Goal: Information Seeking & Learning: Learn about a topic

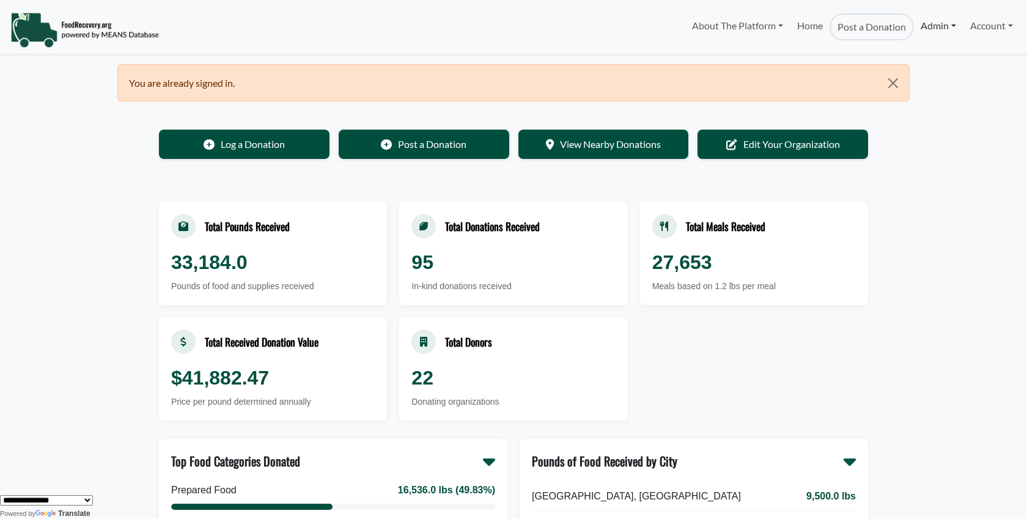
click at [938, 31] on link "Admin" at bounding box center [938, 25] width 49 height 24
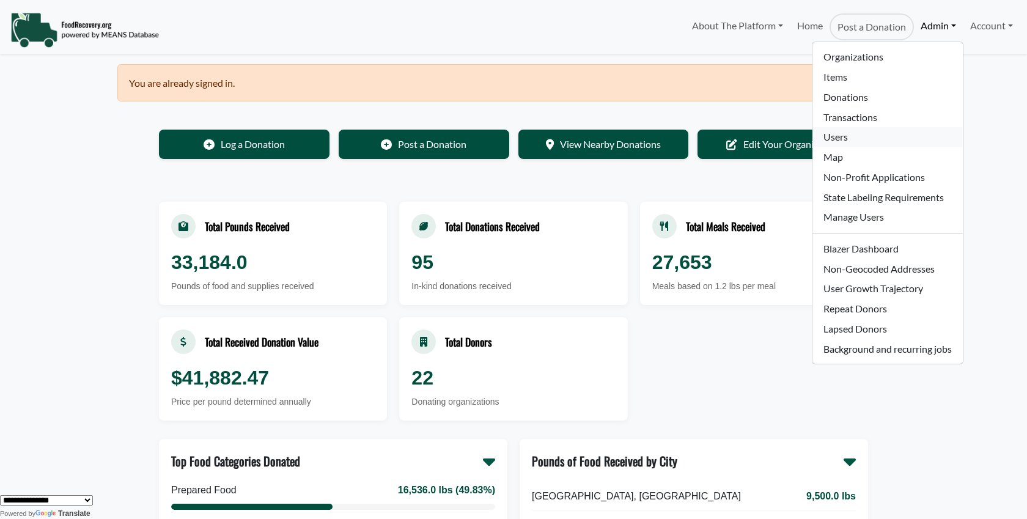
click at [837, 128] on link "Users" at bounding box center [888, 137] width 150 height 20
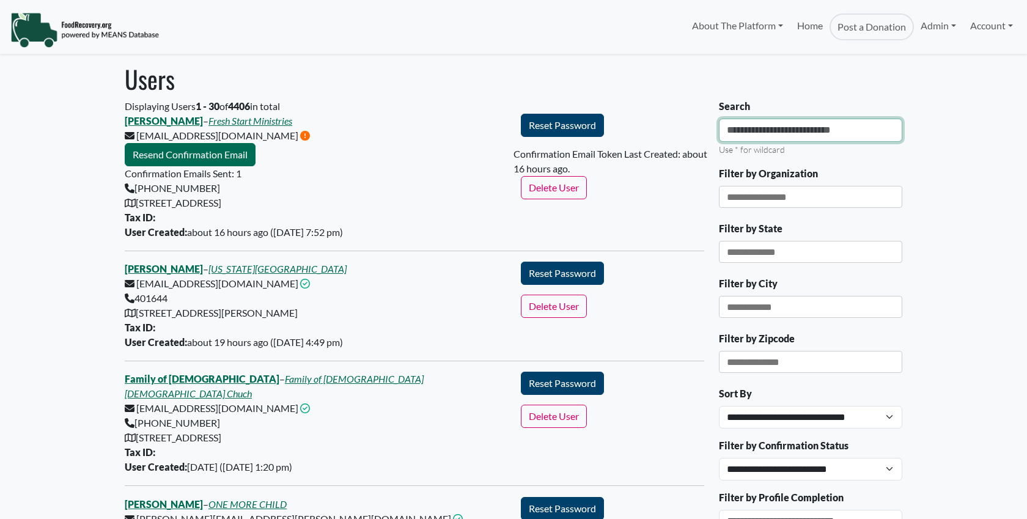
click at [762, 134] on input "Search" at bounding box center [810, 130] width 183 height 23
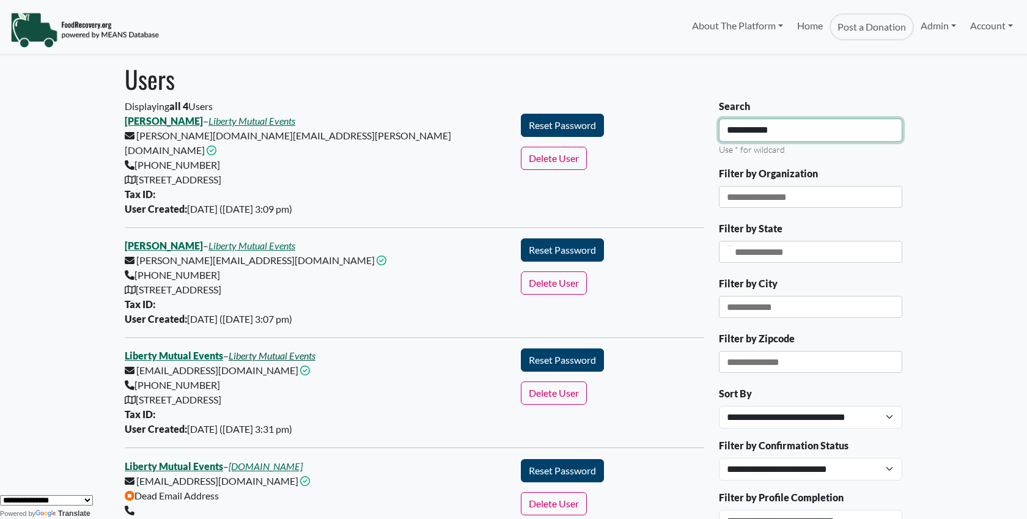
type input "**********"
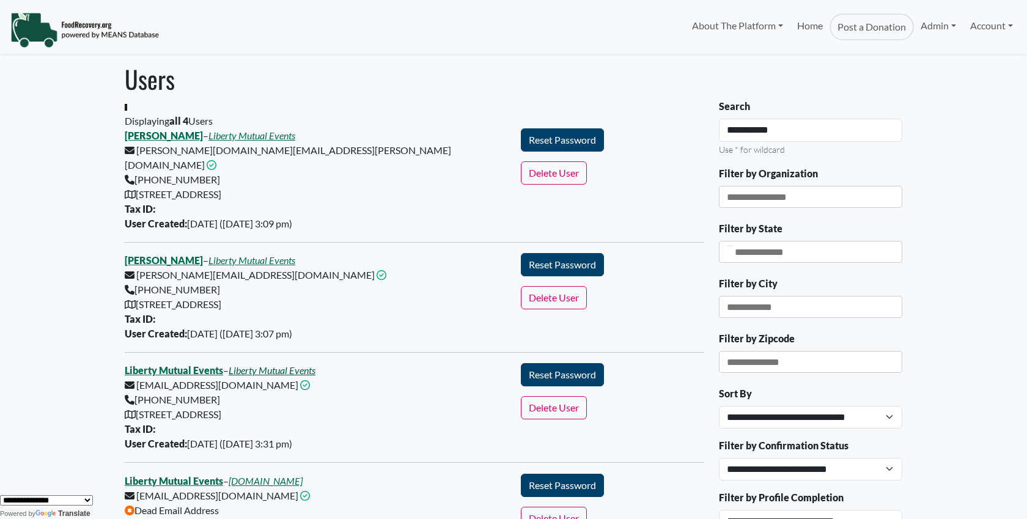
click at [282, 338] on div "Displaying all 4 Users Jocelyn Kim – Liberty Mutual Events jocelyn.kim@libertym…" at bounding box center [415, 345] width 580 height 463
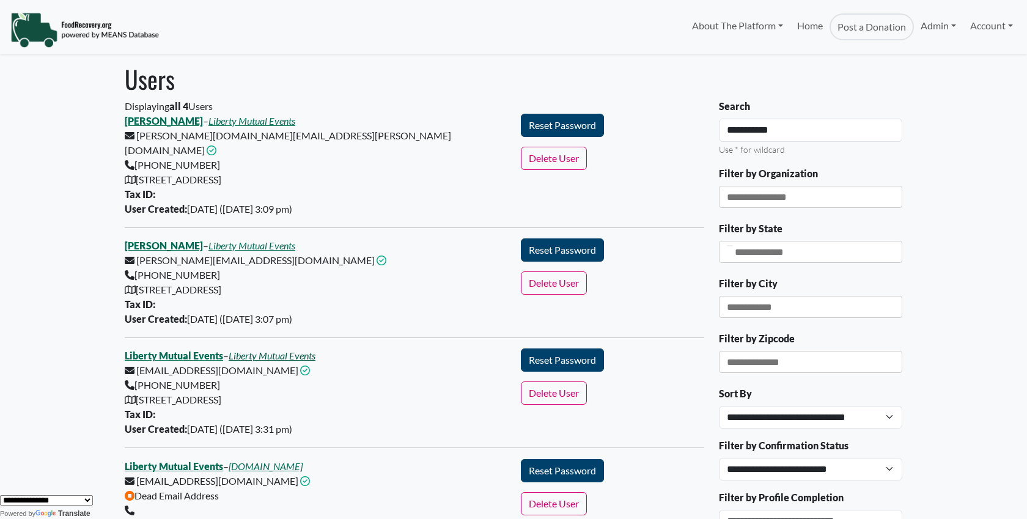
click at [292, 350] on link "Liberty Mutual Events" at bounding box center [272, 356] width 87 height 12
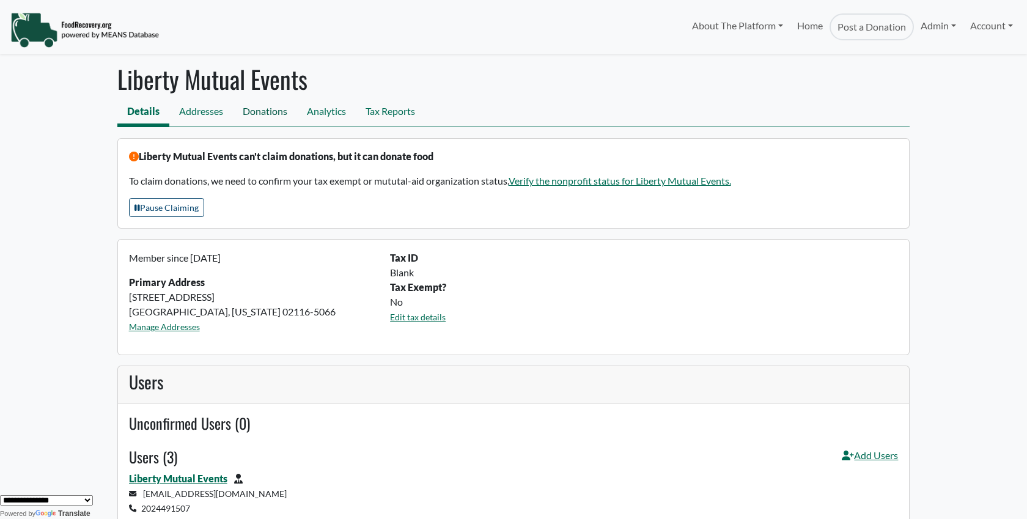
click at [270, 119] on link "Donations" at bounding box center [265, 113] width 64 height 28
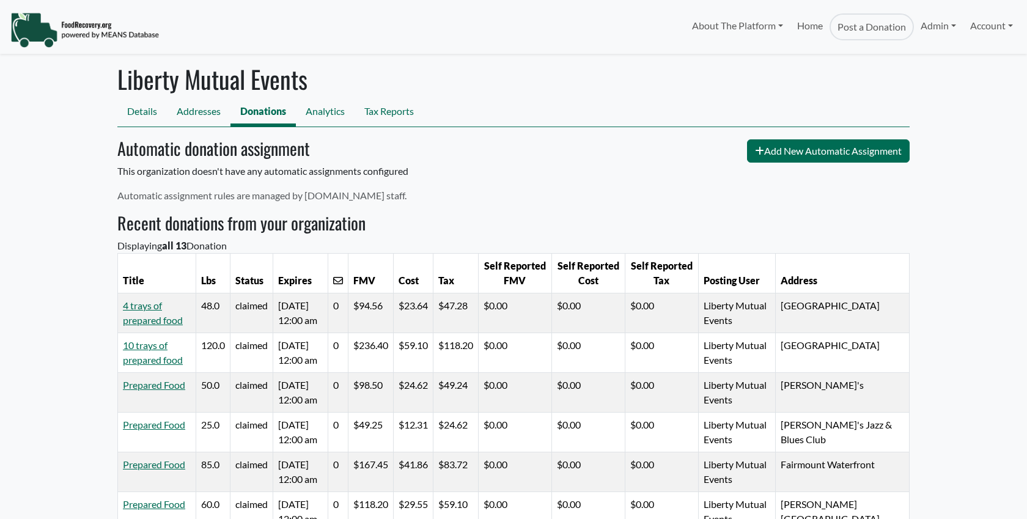
select select "Language Translate Widget"
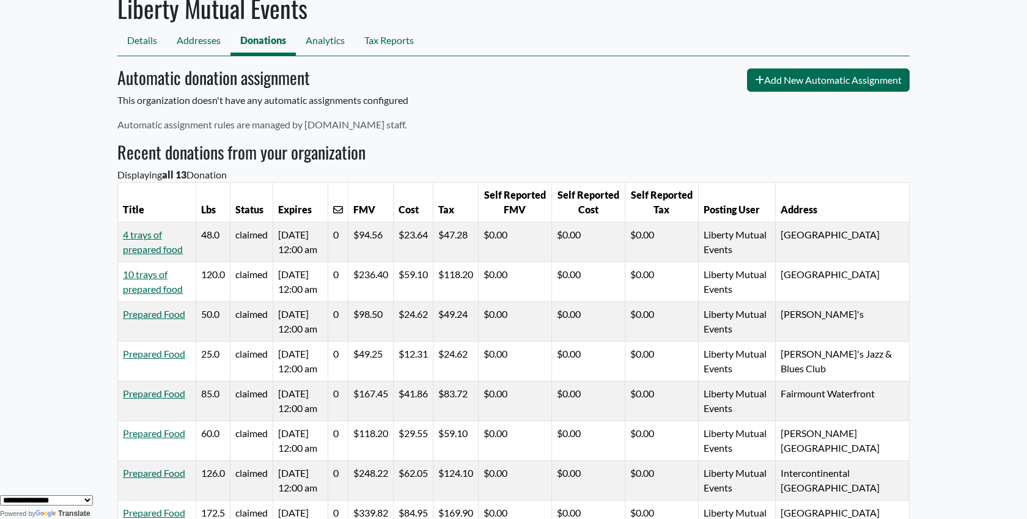
scroll to position [70, 0]
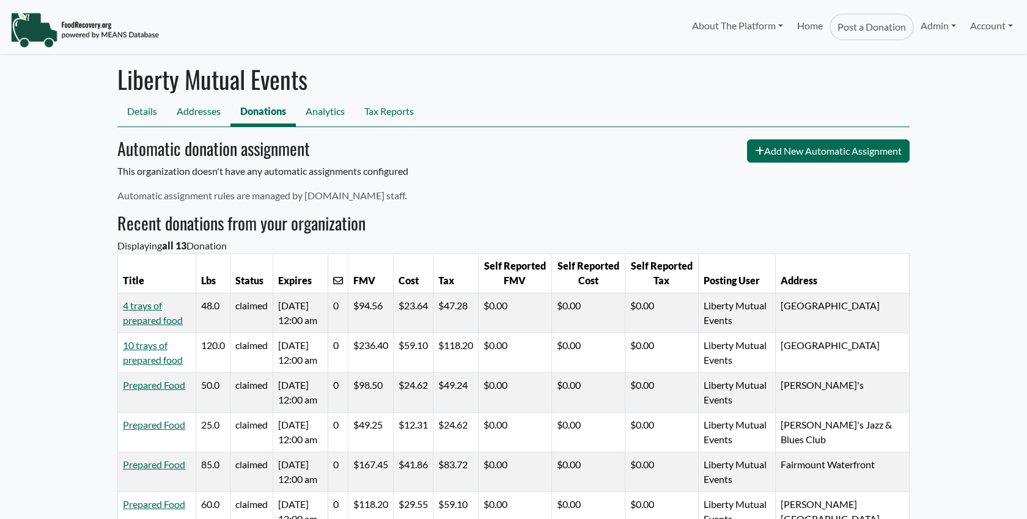
scroll to position [70, 0]
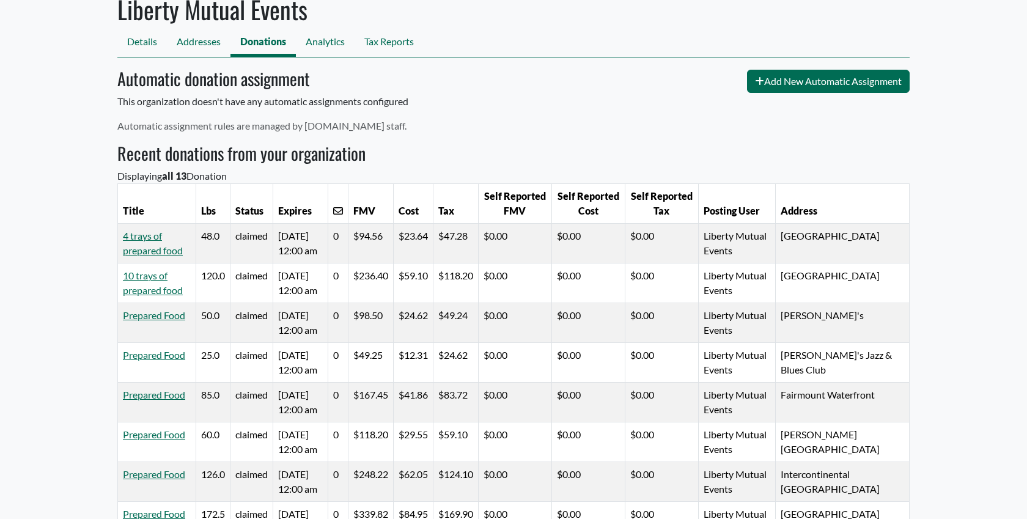
select select "Language Translate Widget"
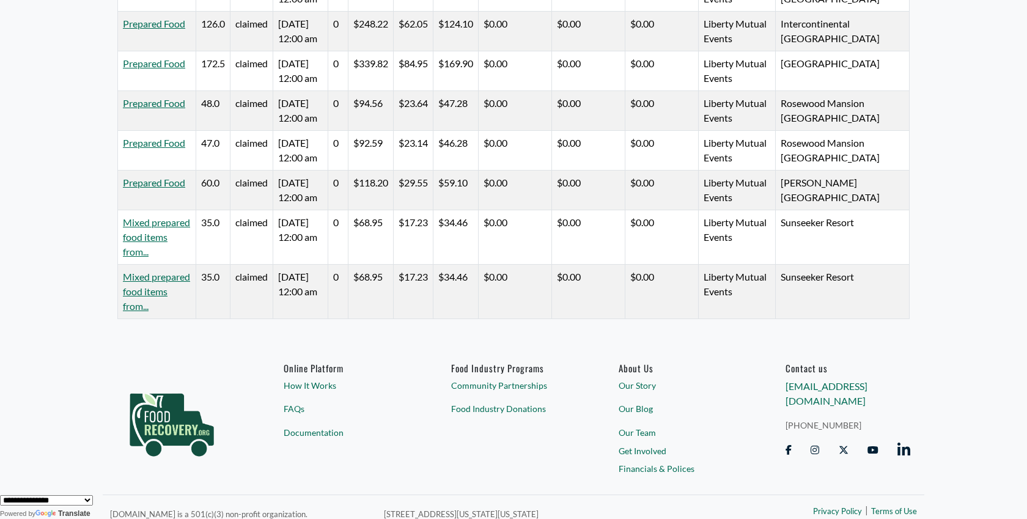
scroll to position [541, 0]
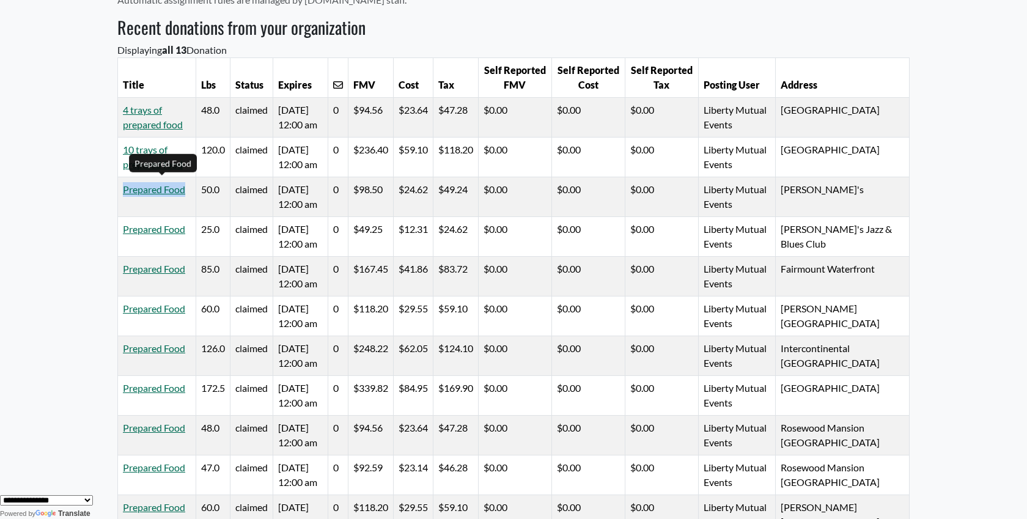
scroll to position [183, 0]
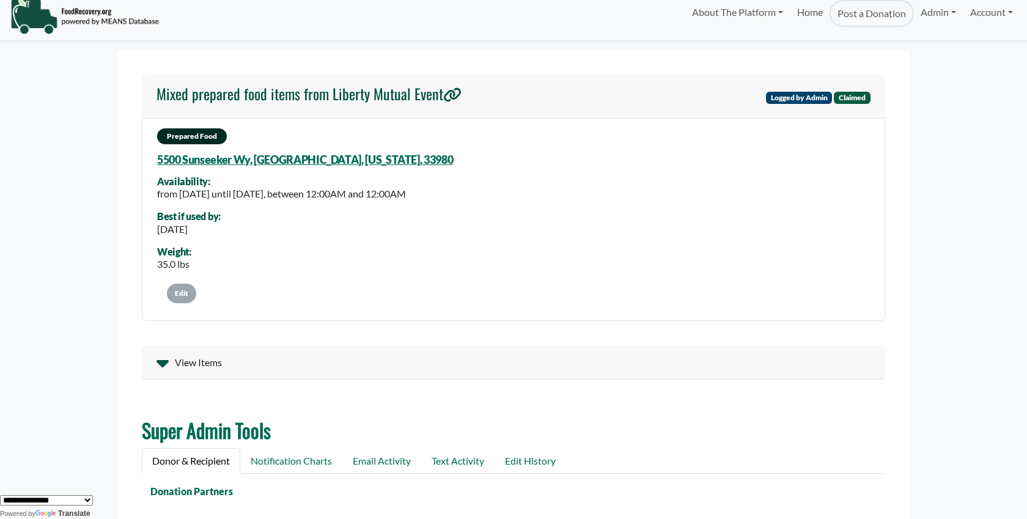
scroll to position [12, 0]
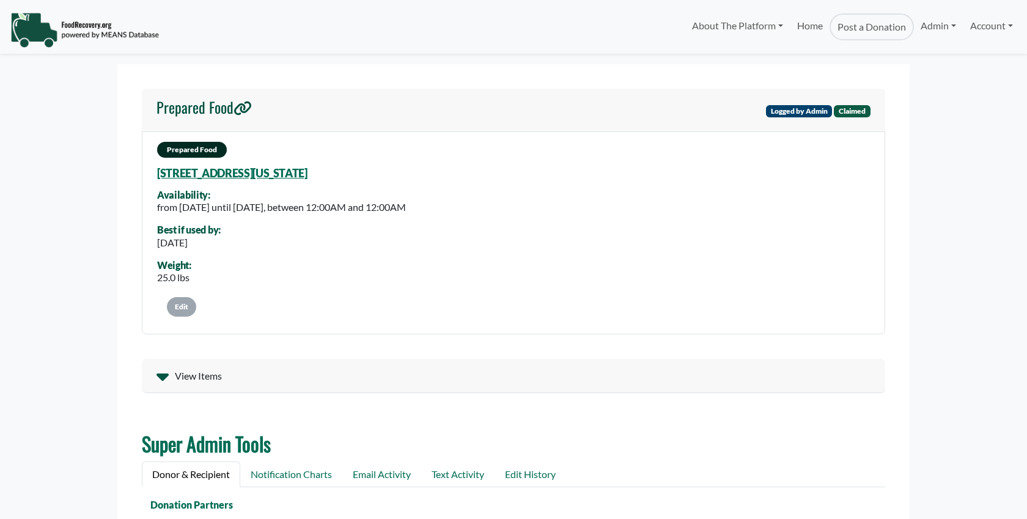
select select "Language Translate Widget"
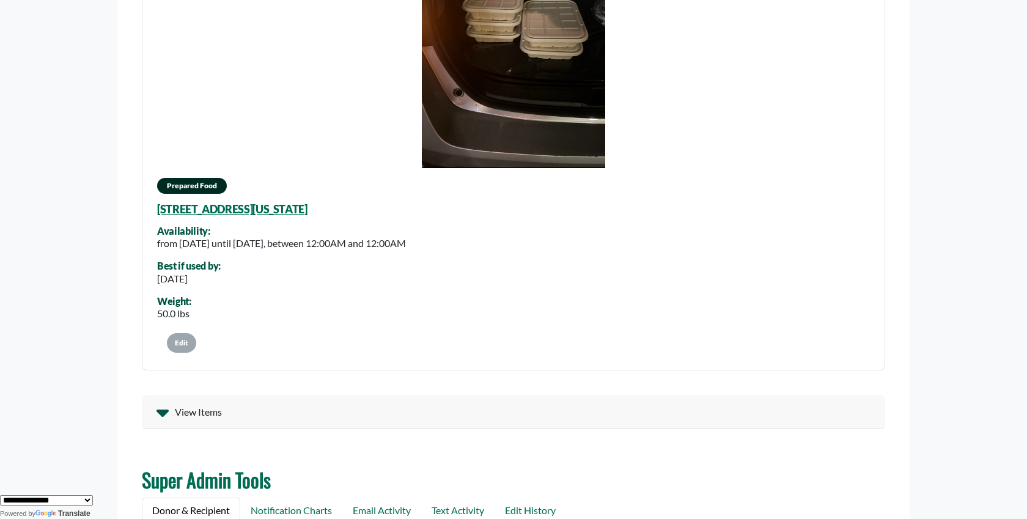
scroll to position [222, 0]
